Goal: Task Accomplishment & Management: Manage account settings

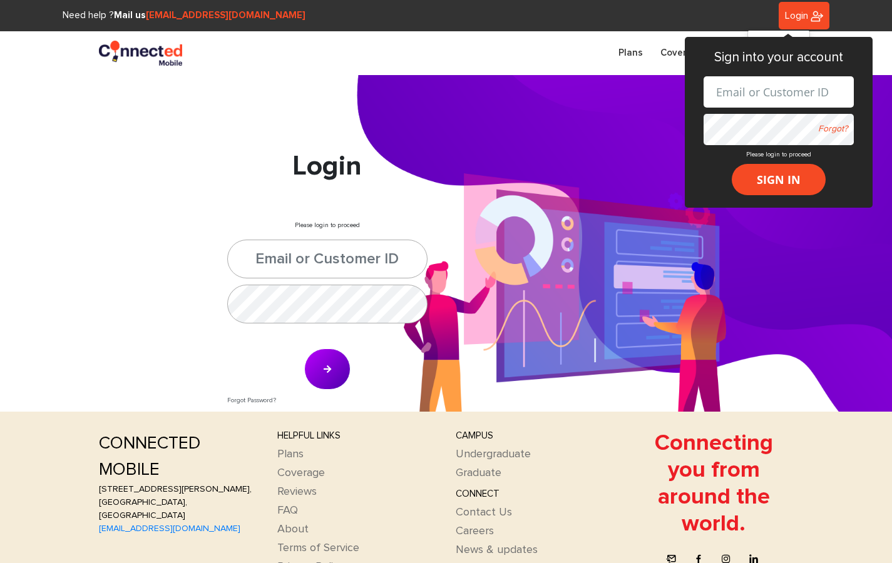
type input "jafferjeehanna@gmail.com"
type input "[EMAIL_ADDRESS][DOMAIN_NAME]"
click at [325, 382] on button "submit" at bounding box center [327, 369] width 46 height 41
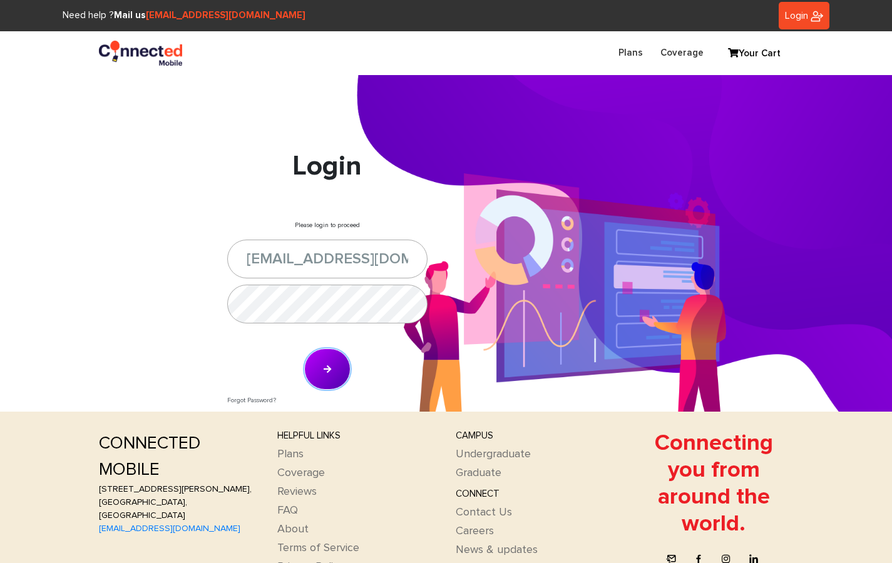
click at [332, 365] on button "submit" at bounding box center [327, 369] width 46 height 41
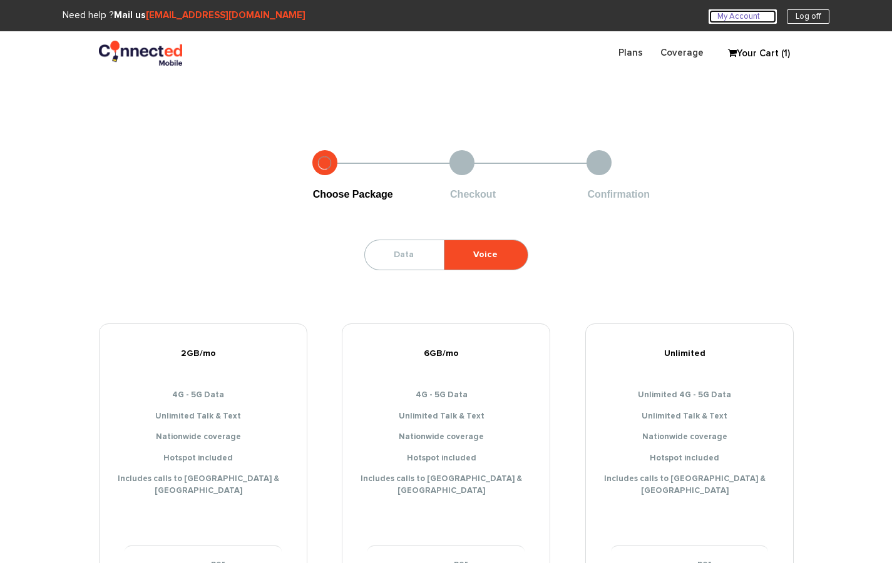
click at [729, 20] on link "My Account U" at bounding box center [742, 16] width 68 height 14
click at [721, 19] on link "My Account U" at bounding box center [742, 16] width 68 height 14
click at [206, 19] on link "[EMAIL_ADDRESS][DOMAIN_NAME]" at bounding box center [226, 15] width 160 height 9
click at [772, 51] on link "Your Cart (1)" at bounding box center [753, 53] width 63 height 19
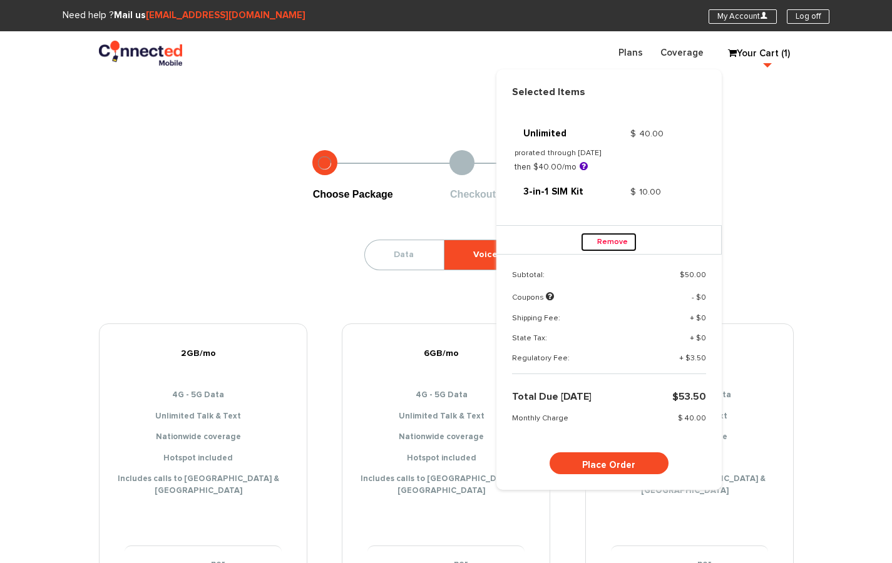
click at [618, 239] on link "Remove" at bounding box center [609, 242] width 56 height 19
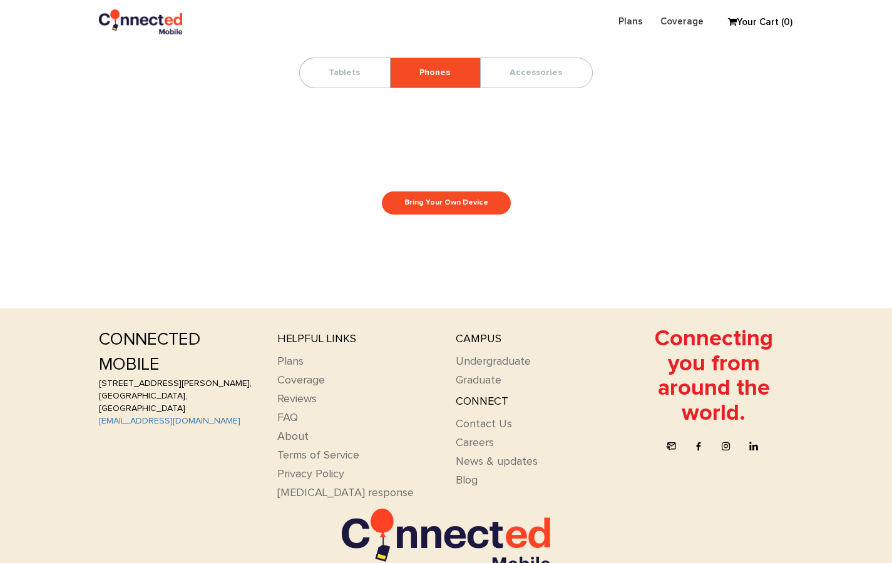
scroll to position [372, 0]
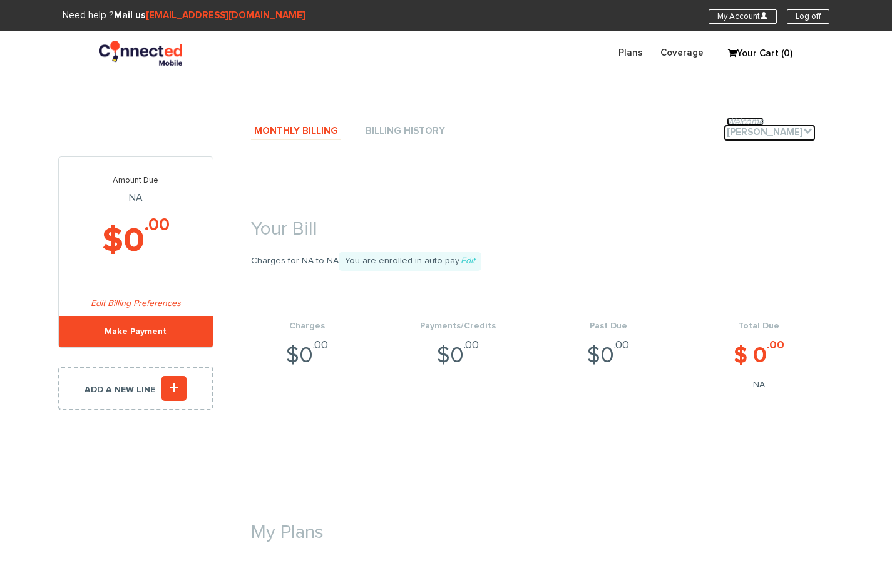
click at [783, 128] on link "Welcome Hanna Jafferjee ." at bounding box center [769, 133] width 92 height 17
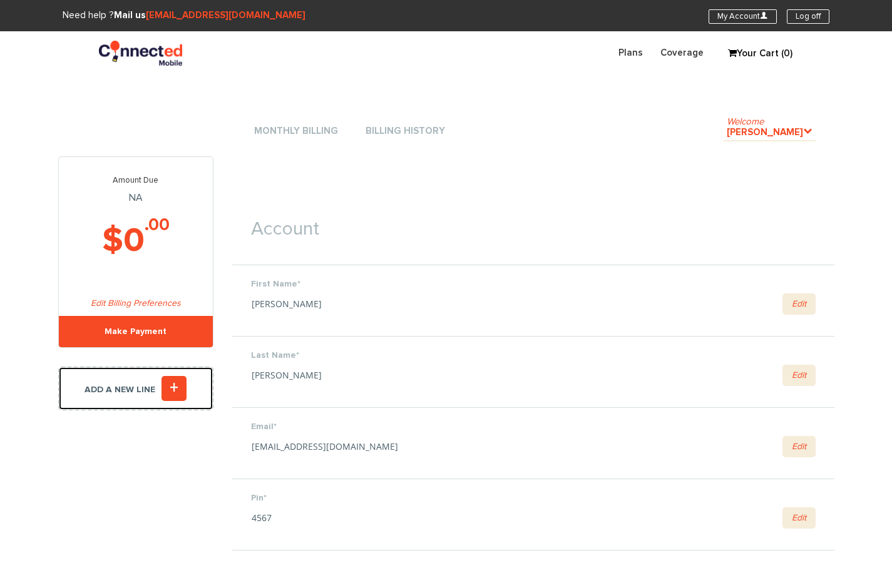
click at [179, 374] on link "Add a new line +" at bounding box center [135, 389] width 155 height 44
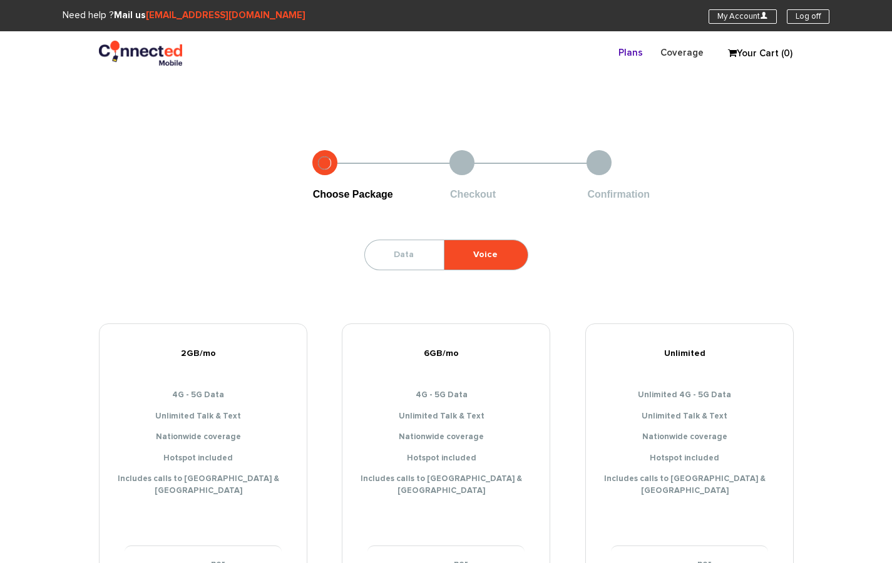
click at [173, 387] on div "2GB/mo 4G - 5G Data Unlimited Talk & Text Nationwide coverage Hotspot included …" at bounding box center [203, 425] width 207 height 164
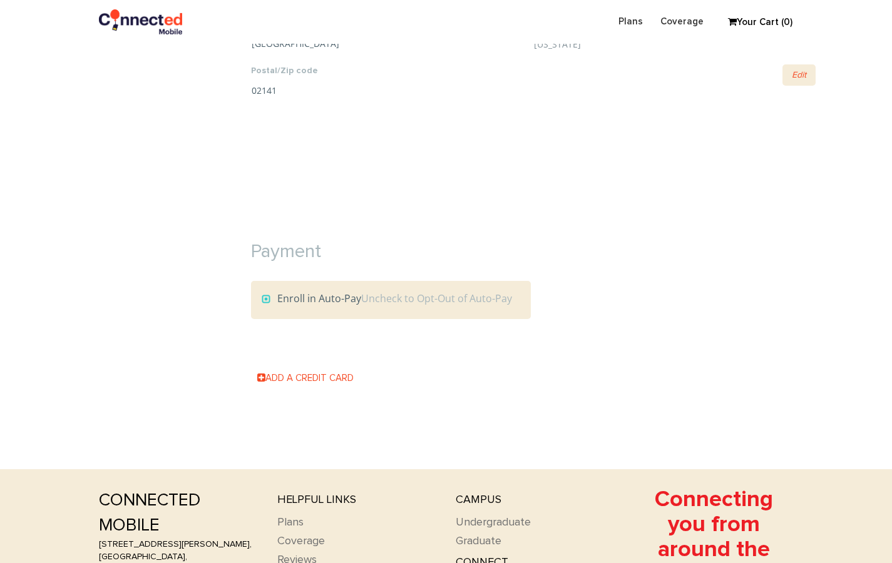
scroll to position [1212, 0]
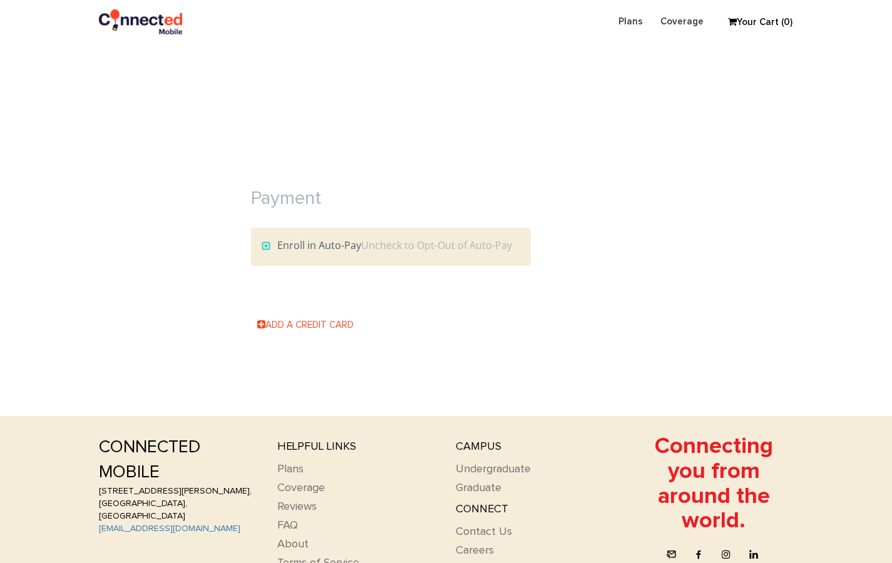
click at [292, 250] on label "Enroll in Auto-Pay Uncheck to Opt-Out of Auto-Pay" at bounding box center [387, 245] width 250 height 14
click at [0, 0] on input "Enroll in Auto-Pay Uncheck to Opt-Out of Auto-Pay" at bounding box center [0, 0] width 0 height 0
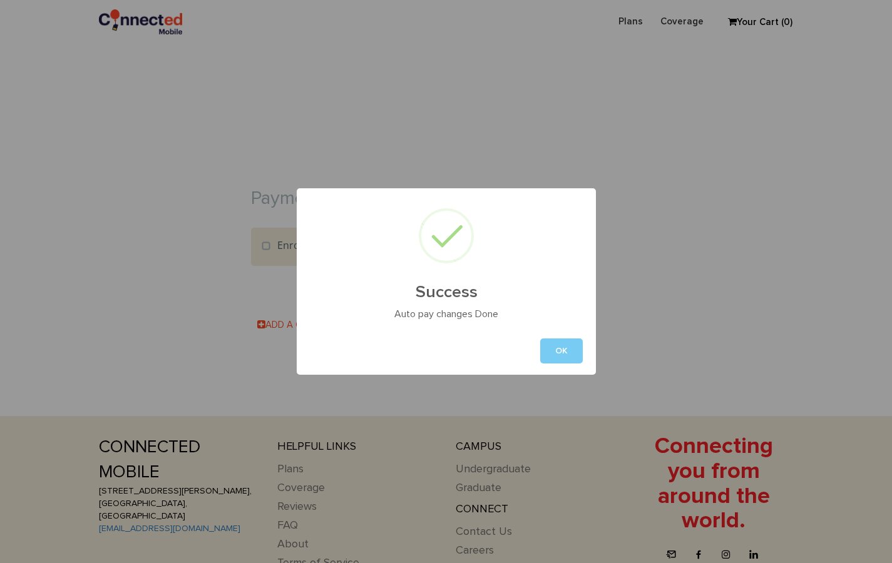
click at [564, 352] on button "OK" at bounding box center [561, 351] width 43 height 25
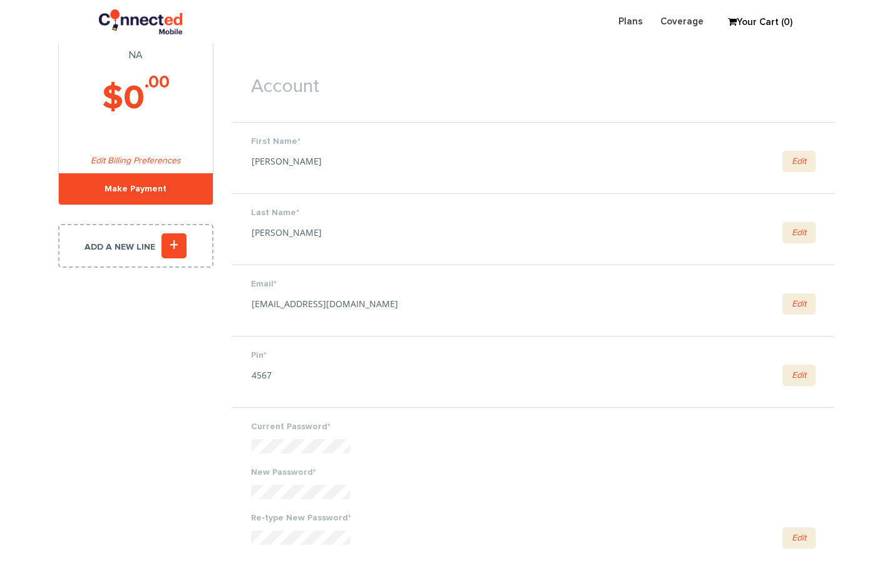
scroll to position [0, 0]
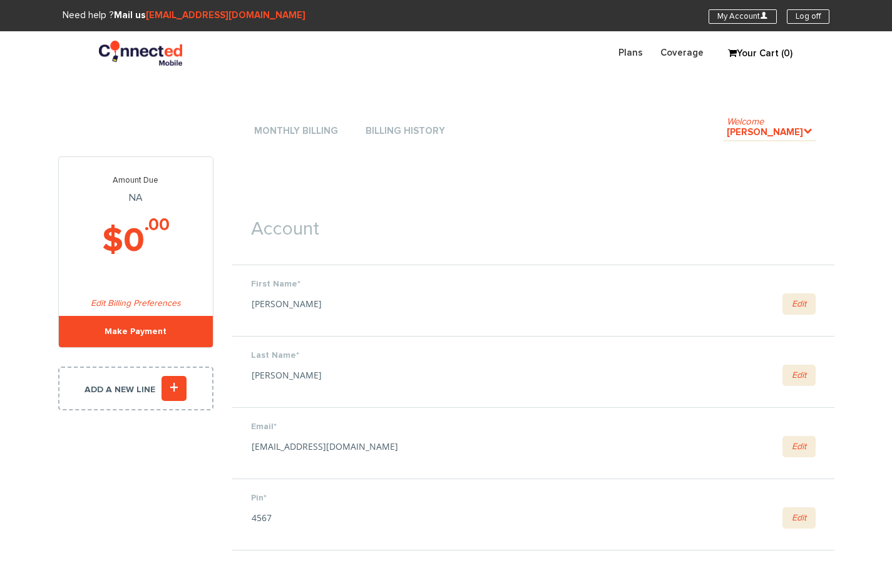
click at [322, 123] on li "Monthly Billing" at bounding box center [296, 132] width 90 height 38
click at [319, 134] on link "Monthly Billing" at bounding box center [296, 131] width 90 height 17
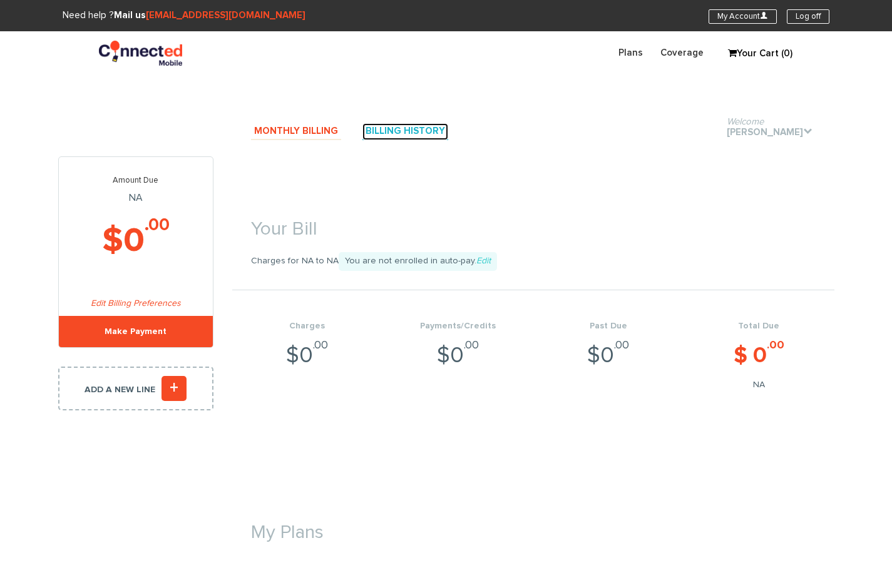
click at [382, 131] on link "Billing History" at bounding box center [405, 131] width 86 height 17
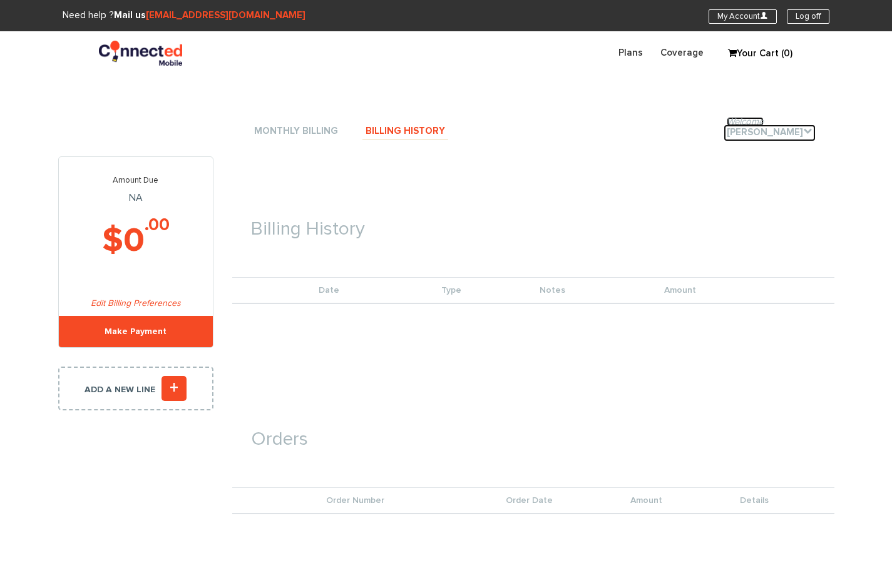
click at [775, 136] on link "Welcome Hanna Jafferjee ." at bounding box center [769, 133] width 92 height 17
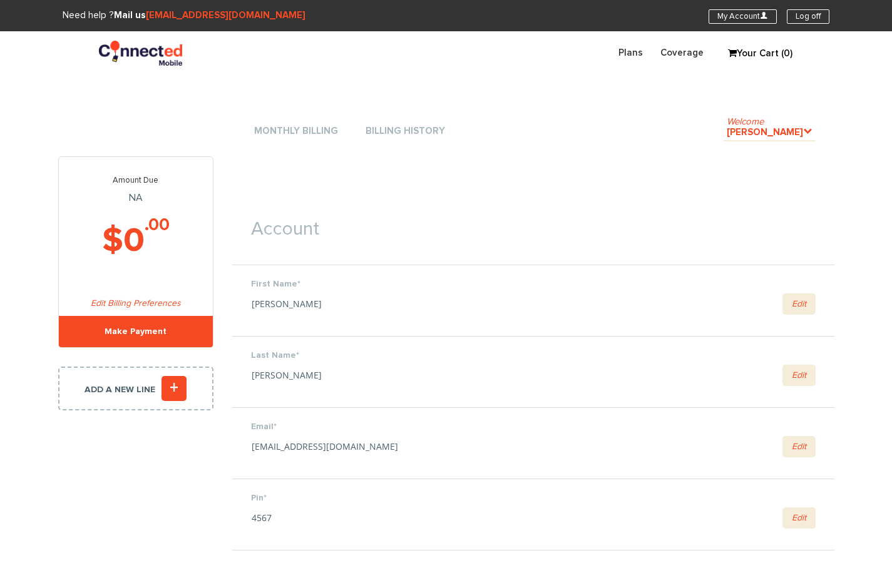
scroll to position [13, 0]
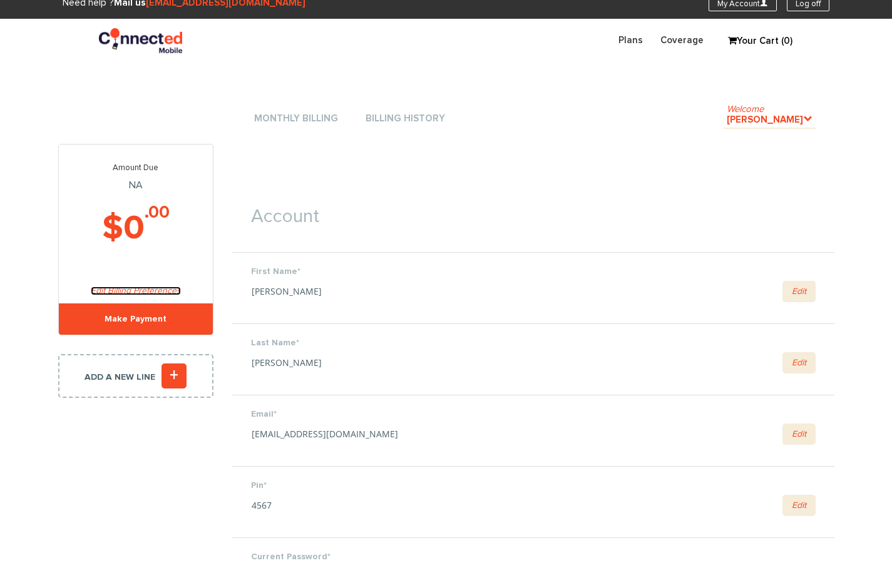
click at [171, 288] on link "Edit Billing Preferences" at bounding box center [136, 291] width 90 height 9
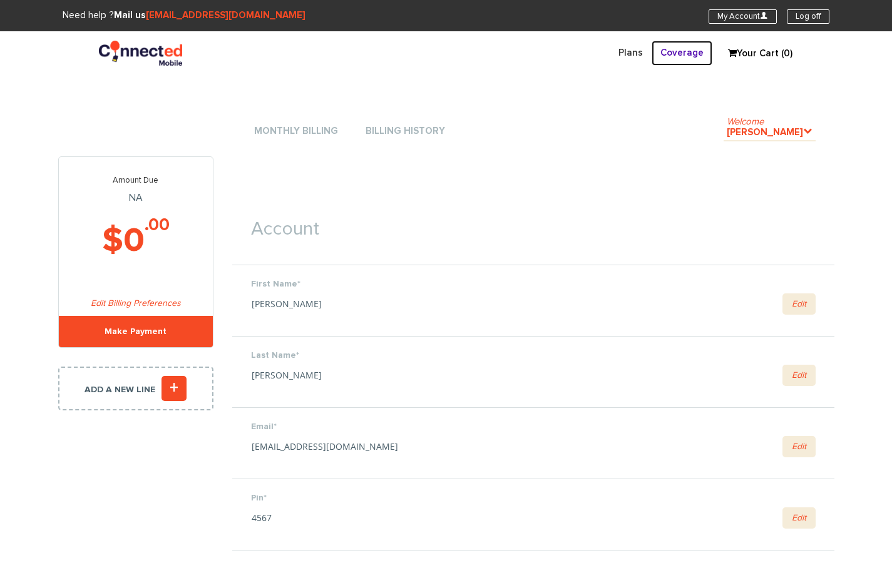
click at [687, 58] on link "Coverage" at bounding box center [681, 53] width 61 height 24
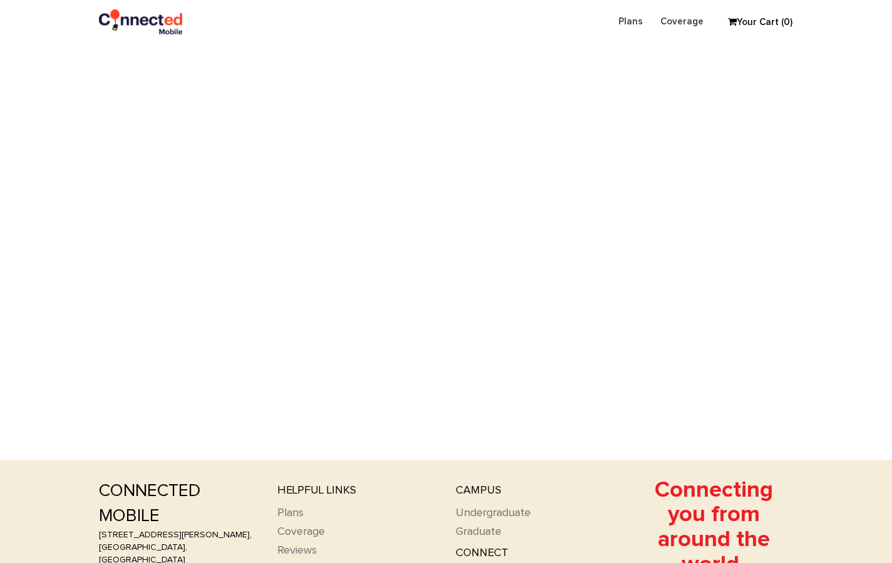
scroll to position [37, 0]
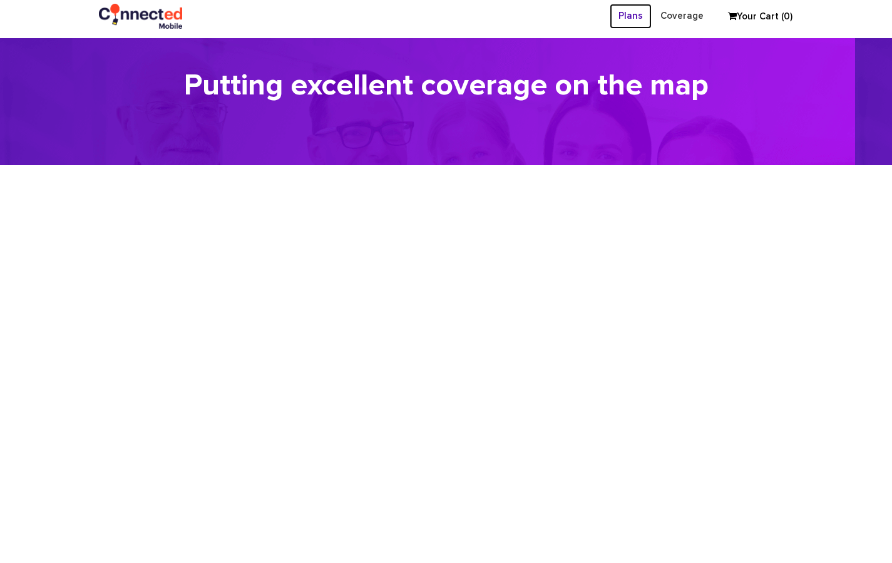
click at [633, 13] on link "Plans" at bounding box center [631, 16] width 42 height 24
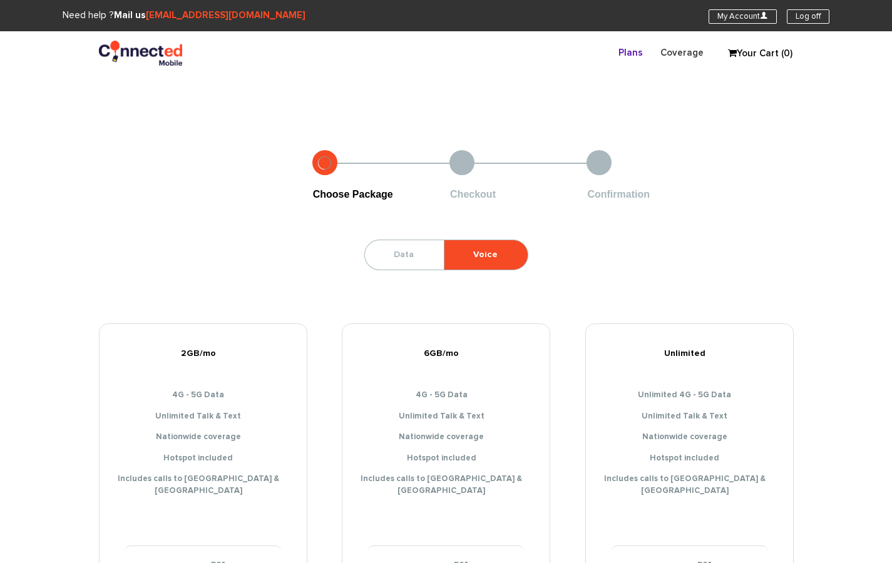
click at [772, 52] on link "Your Cart (0)" at bounding box center [753, 53] width 63 height 19
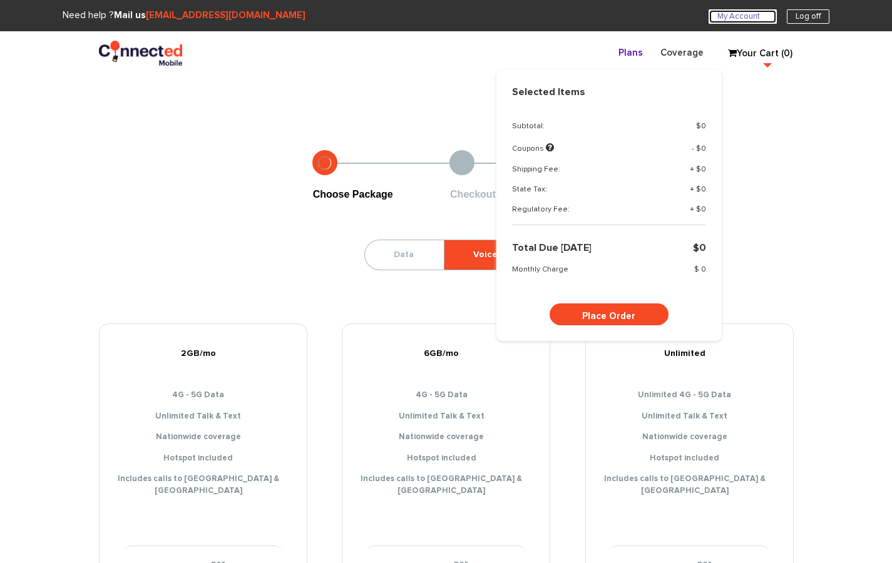
click at [754, 18] on link "My Account U" at bounding box center [742, 16] width 68 height 14
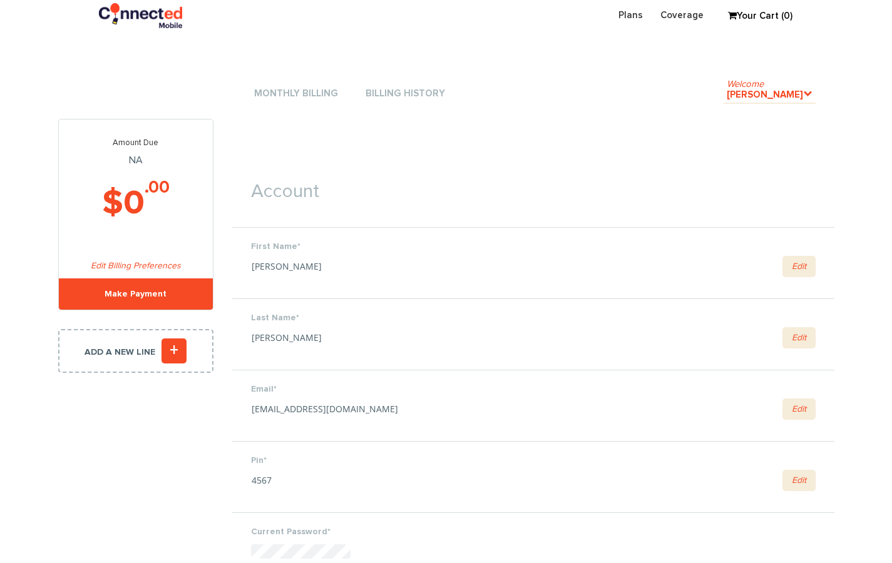
scroll to position [47, 0]
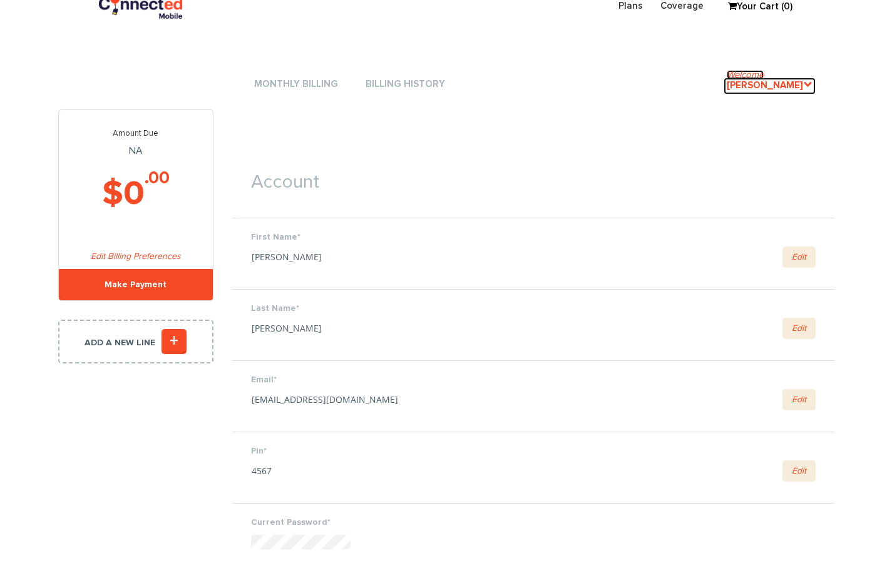
click at [797, 82] on link "Welcome [PERSON_NAME] ." at bounding box center [769, 86] width 92 height 17
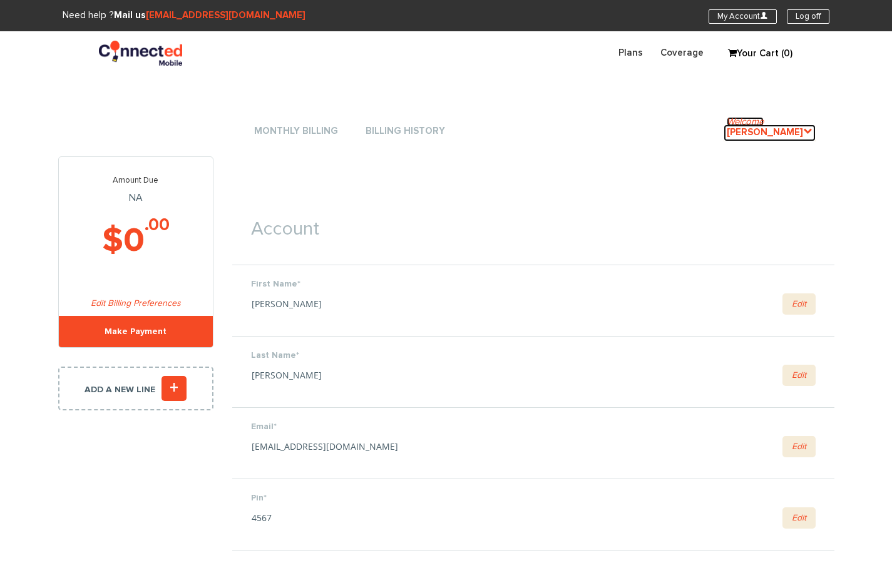
click at [803, 128] on icon "." at bounding box center [807, 130] width 9 height 9
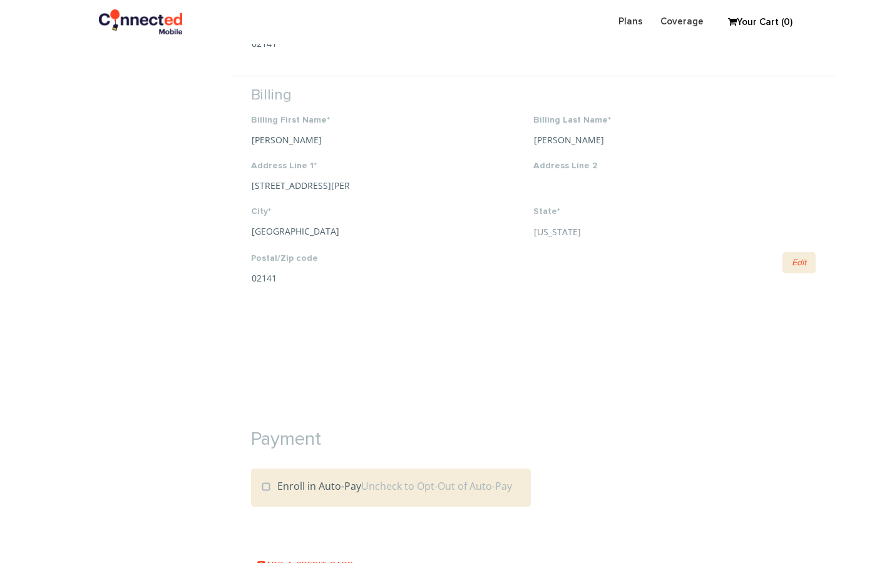
scroll to position [1384, 0]
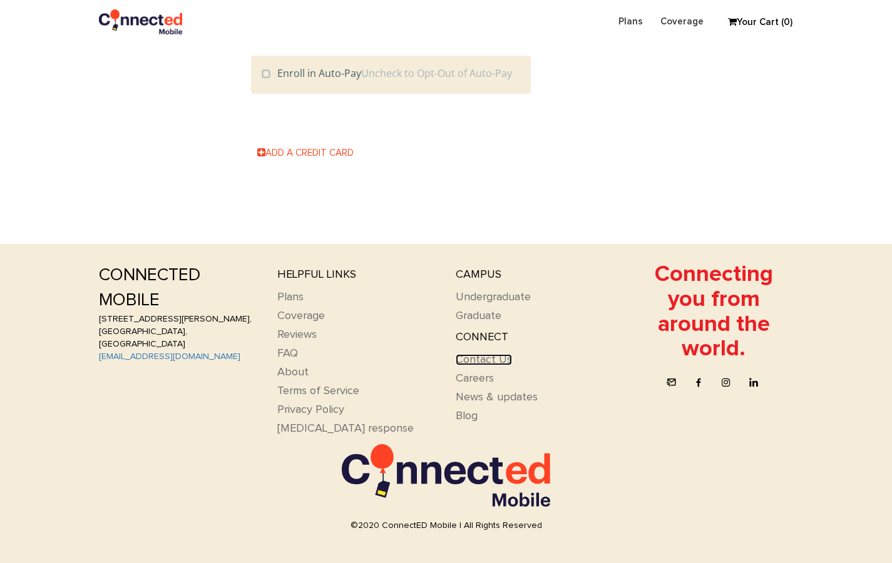
click at [476, 354] on link "Contact Us" at bounding box center [484, 359] width 56 height 11
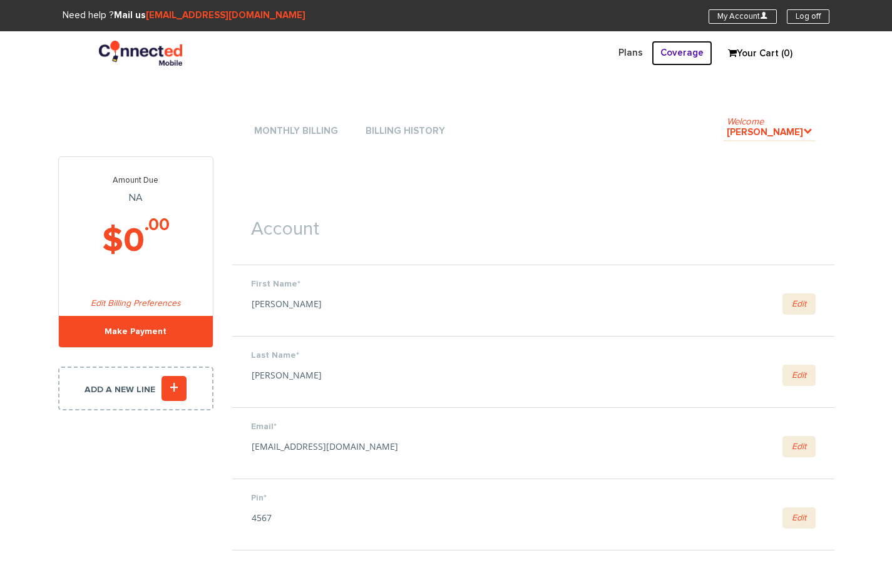
click at [676, 58] on link "Coverage" at bounding box center [681, 53] width 61 height 24
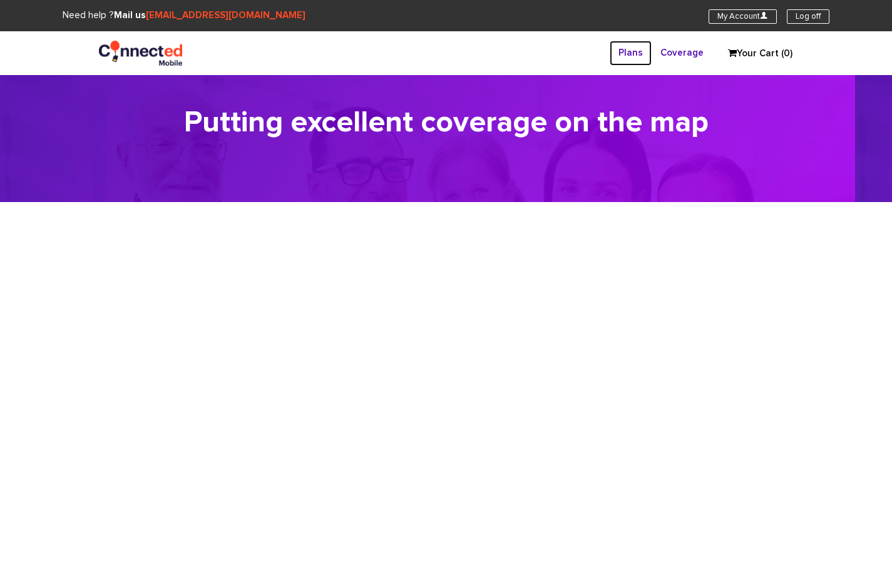
click at [636, 52] on link "Plans" at bounding box center [631, 53] width 42 height 24
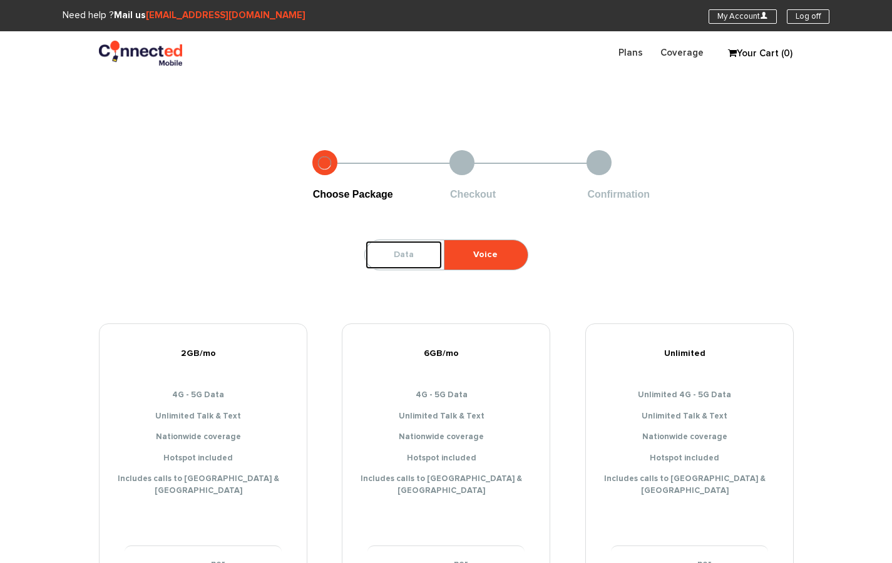
click at [412, 255] on link "Data" at bounding box center [404, 254] width 78 height 29
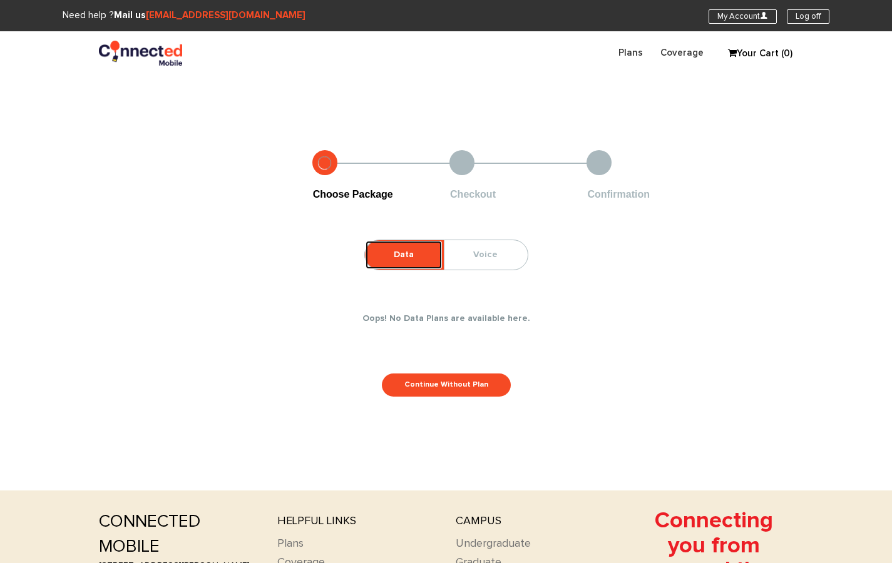
click at [412, 255] on link "Data" at bounding box center [404, 254] width 78 height 29
click at [461, 258] on link "Voice" at bounding box center [485, 254] width 82 height 29
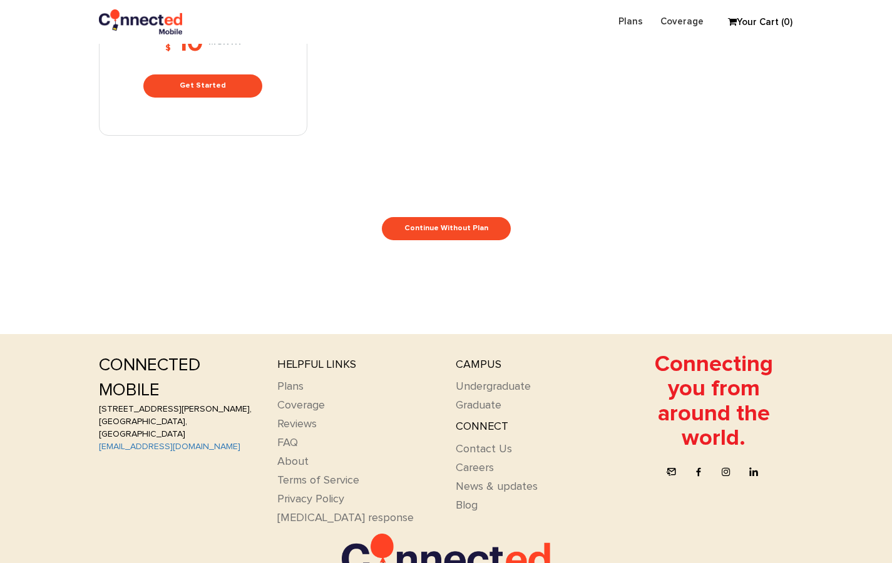
scroll to position [850, 0]
